Goal: Task Accomplishment & Management: Manage account settings

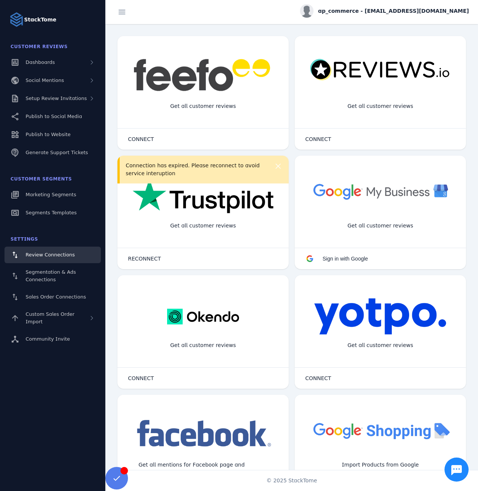
drag, startPoint x: 186, startPoint y: 176, endPoint x: 179, endPoint y: 175, distance: 7.6
click at [186, 175] on div "Connection has expired. Please reconnect to avoid service interuption" at bounding box center [196, 170] width 141 height 16
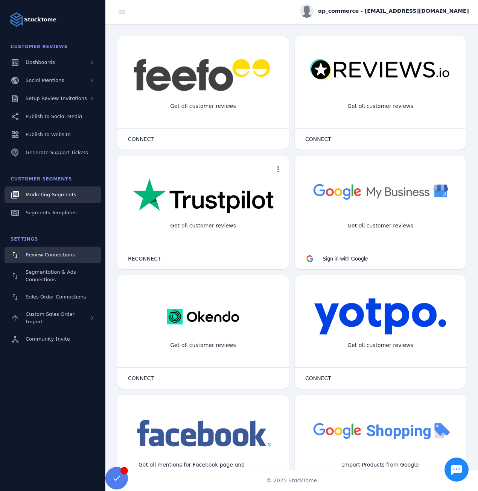
click at [50, 192] on span "Marketing Segments" at bounding box center [51, 195] width 50 height 6
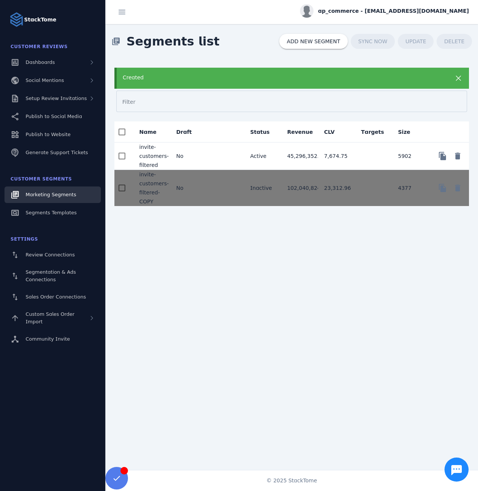
click at [193, 157] on mat-cell "No" at bounding box center [188, 156] width 37 height 27
click at [184, 81] on div "Created" at bounding box center [276, 78] width 306 height 8
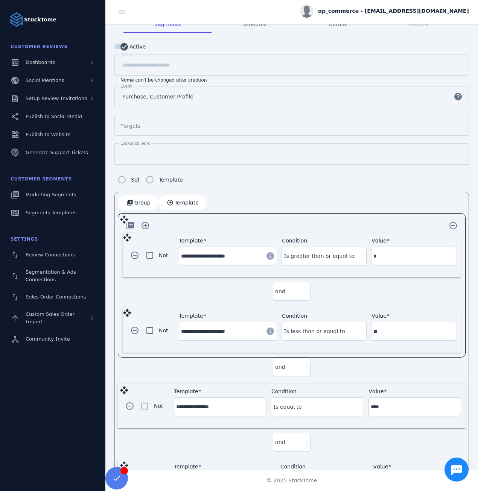
scroll to position [75, 0]
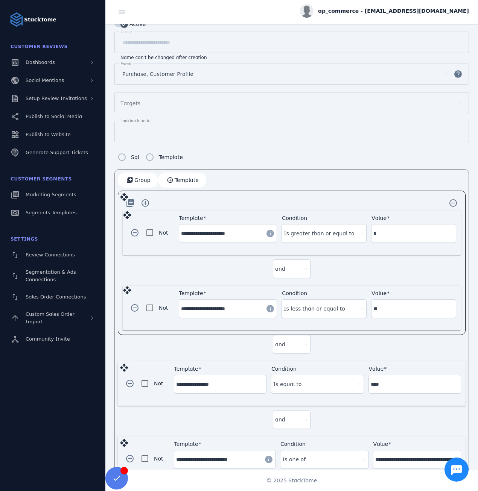
click at [383, 17] on div "ap_commerce - cs_figure@stacktome.com" at bounding box center [384, 11] width 169 height 14
click at [434, 71] on span "Sign out" at bounding box center [445, 72] width 22 height 9
